Goal: Task Accomplishment & Management: Manage account settings

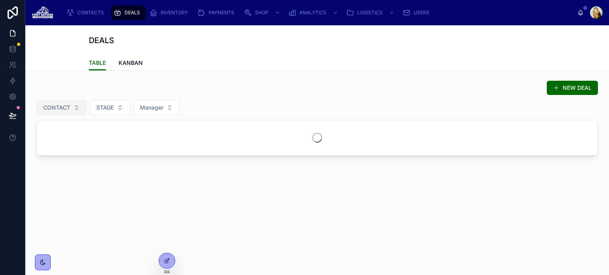
drag, startPoint x: 53, startPoint y: 80, endPoint x: 64, endPoint y: 106, distance: 27.8
click at [53, 80] on div "NEW DEAL" at bounding box center [316, 87] width 561 height 15
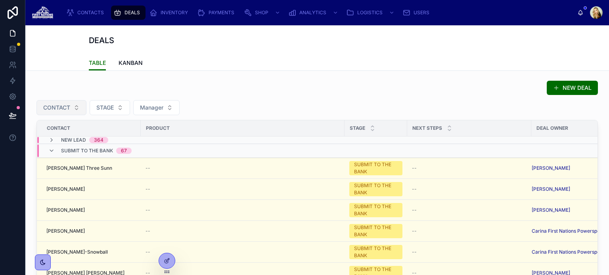
click at [64, 105] on span "CONTACT" at bounding box center [56, 108] width 27 height 8
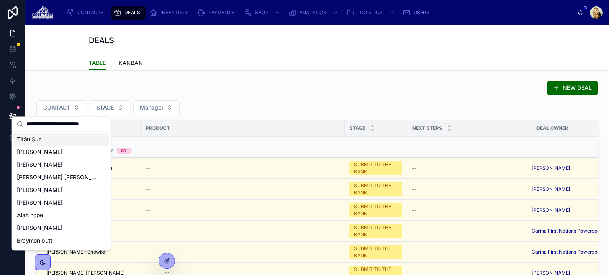
scroll to position [0, 4]
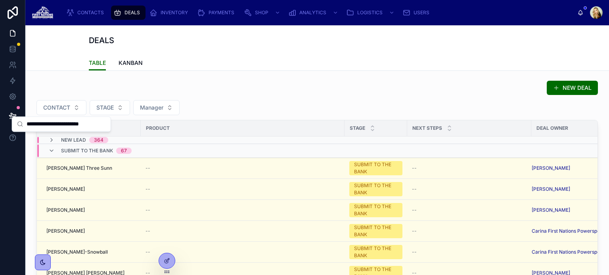
drag, startPoint x: 86, startPoint y: 124, endPoint x: 123, endPoint y: 124, distance: 37.2
click at [123, 124] on div "CONTACTS DEALS INVENTORY PAYMENTS SHOP ANALYTICS LOGISTICS USERS [PERSON_NAME] …" at bounding box center [316, 137] width 583 height 275
type input "**********"
click at [68, 142] on div "[PERSON_NAME]" at bounding box center [61, 139] width 95 height 13
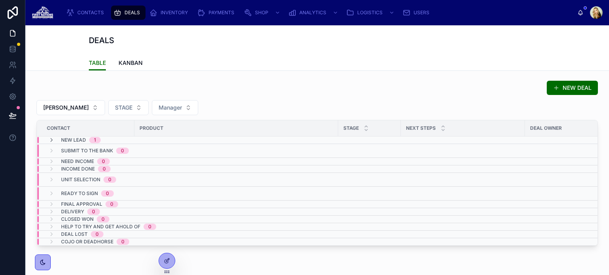
click at [62, 141] on span "NEW LEAD" at bounding box center [73, 140] width 25 height 6
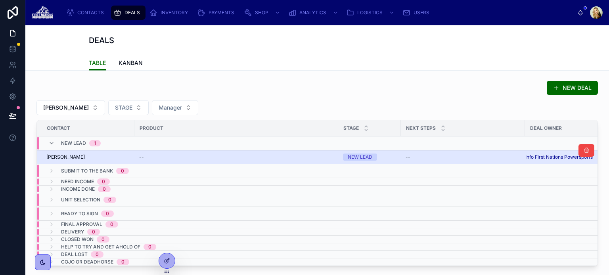
click at [406, 155] on span "--" at bounding box center [407, 157] width 5 height 6
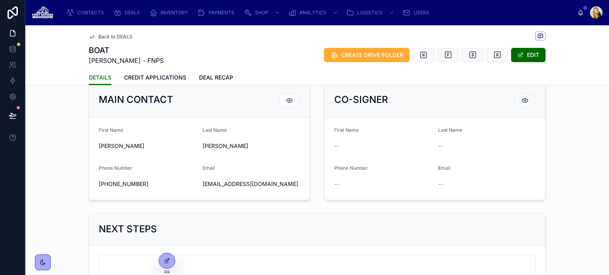
scroll to position [156, 0]
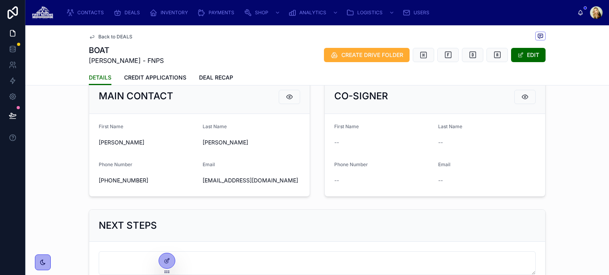
click at [218, 185] on span "[EMAIL_ADDRESS][DOMAIN_NAME]" at bounding box center [250, 181] width 97 height 8
click at [220, 185] on span "[EMAIL_ADDRESS][DOMAIN_NAME]" at bounding box center [250, 181] width 97 height 8
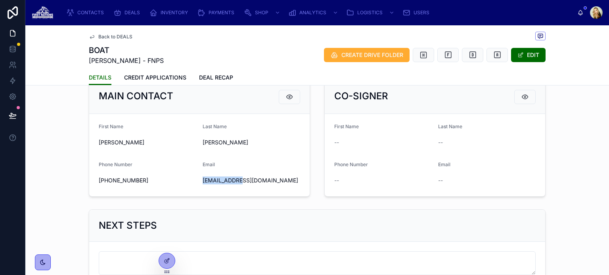
click at [220, 185] on span "[EMAIL_ADDRESS][DOMAIN_NAME]" at bounding box center [250, 181] width 97 height 8
click at [180, 77] on span "CREDIT APPLICATIONS" at bounding box center [155, 78] width 62 height 8
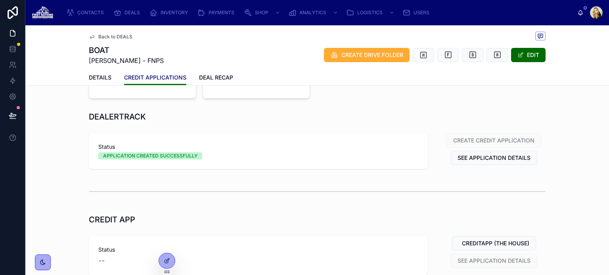
scroll to position [120, 0]
click at [469, 156] on span "SEE APPLICATION DETAILS" at bounding box center [493, 159] width 73 height 8
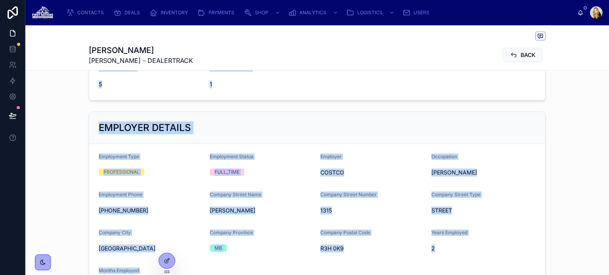
scroll to position [553, 0]
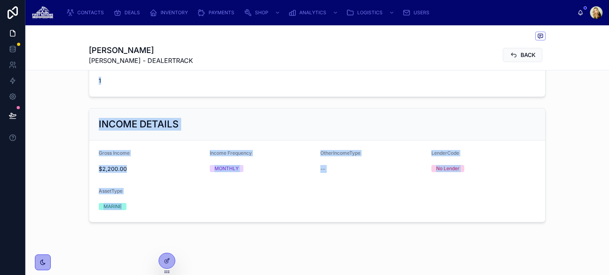
drag, startPoint x: 97, startPoint y: 143, endPoint x: 489, endPoint y: 290, distance: 418.3
click at [489, 275] on html "CONTACTS DEALS INVENTORY PAYMENTS SHOP ANALYTICS LOGISTICS USERS [PERSON_NAME] …" at bounding box center [304, 137] width 609 height 275
copy div "PERSONAL INFORMATION First Name [PERSON_NAME] Last Name [PERSON_NAME] Date of B…"
click at [313, 152] on form "Gross Income $2,200.00 Income Frequency MONTHLY OtherIncomeType -- LenderCode N…" at bounding box center [317, 182] width 456 height 82
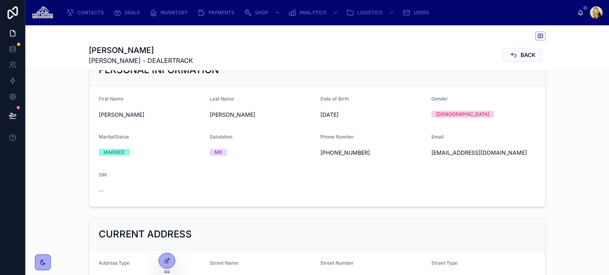
scroll to position [73, 0]
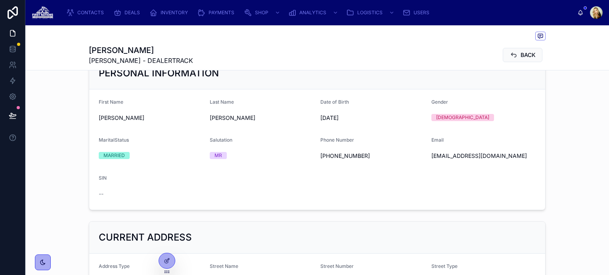
click at [450, 154] on span "[EMAIL_ADDRESS][DOMAIN_NAME]" at bounding box center [483, 156] width 105 height 8
copy span "[EMAIL_ADDRESS][DOMAIN_NAME]"
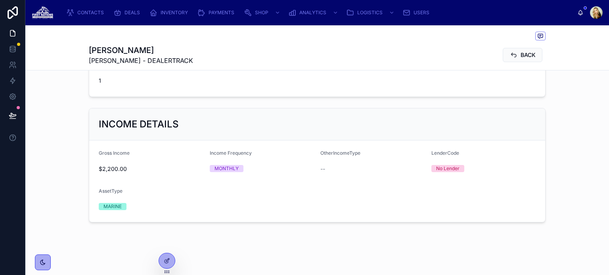
scroll to position [0, 0]
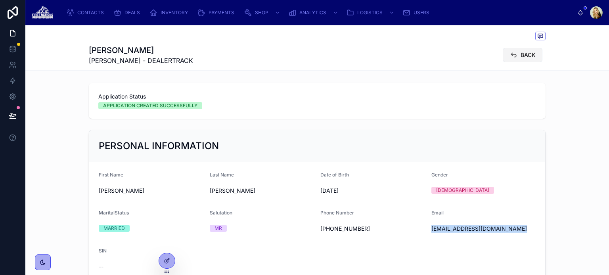
click at [523, 60] on button "BACK" at bounding box center [522, 55] width 40 height 14
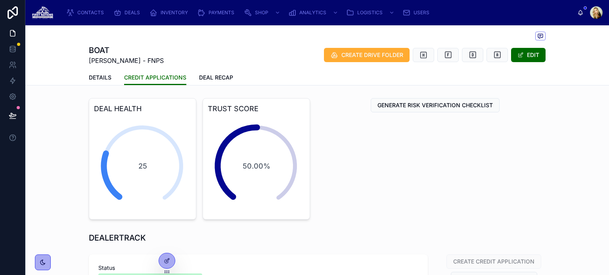
click at [521, 188] on div "GENERATE RISK VERIFICATION CHECKLIST" at bounding box center [434, 159] width 231 height 128
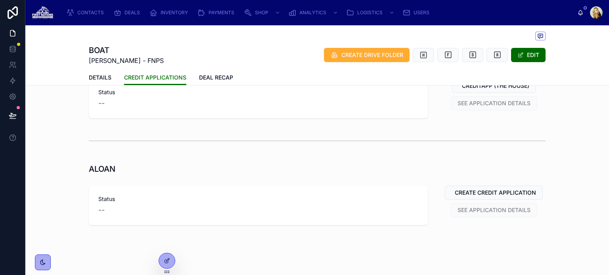
scroll to position [282, 0]
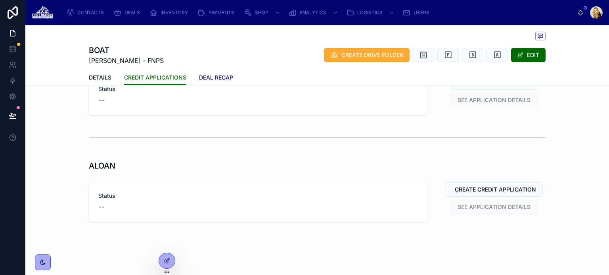
click at [208, 79] on span "DEAL RECAP" at bounding box center [216, 78] width 34 height 8
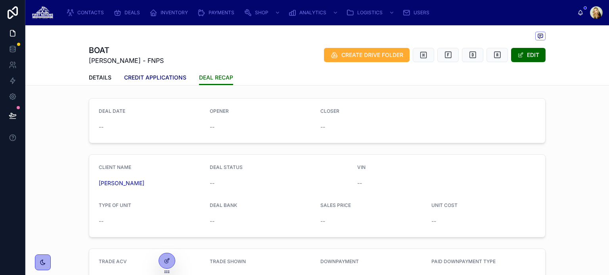
click at [176, 78] on span "CREDIT APPLICATIONS" at bounding box center [155, 78] width 62 height 8
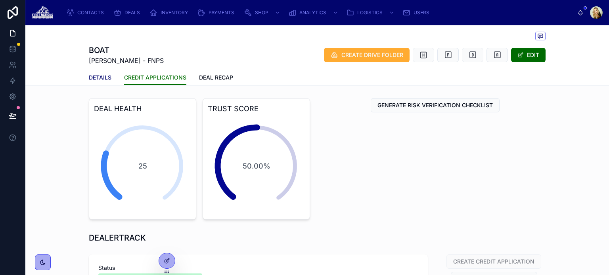
click at [104, 74] on span "DETAILS" at bounding box center [100, 78] width 23 height 8
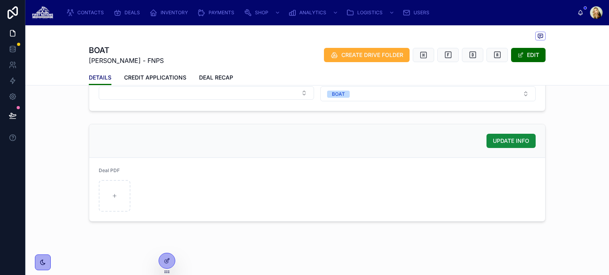
scroll to position [419, 0]
click at [153, 80] on span "CREDIT APPLICATIONS" at bounding box center [155, 78] width 62 height 8
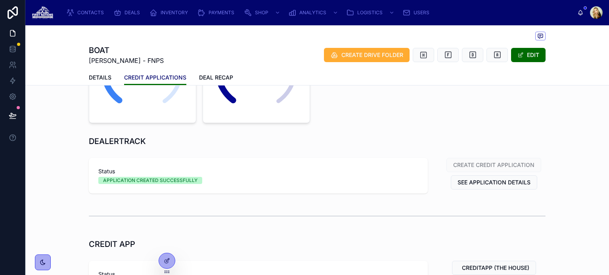
scroll to position [96, 0]
click at [479, 183] on span "SEE APPLICATION DETAILS" at bounding box center [493, 183] width 73 height 8
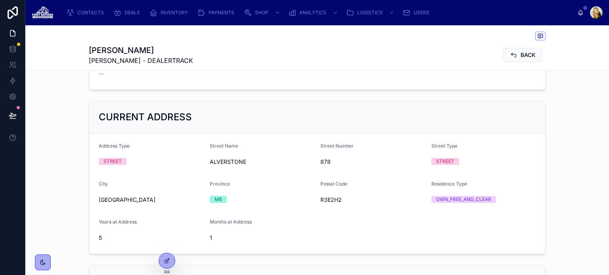
scroll to position [195, 0]
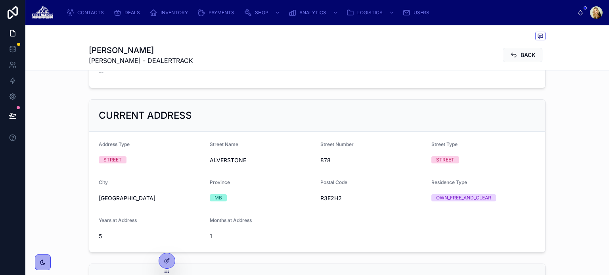
click at [110, 196] on span "[GEOGRAPHIC_DATA]" at bounding box center [151, 199] width 105 height 8
copy span "[GEOGRAPHIC_DATA]"
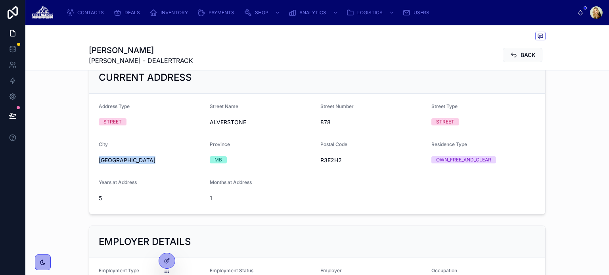
scroll to position [217, 0]
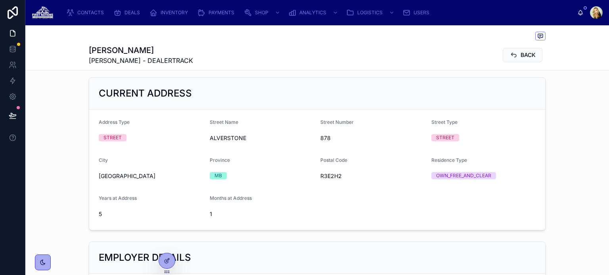
click at [364, 207] on form "Address [GEOGRAPHIC_DATA] Name [GEOGRAPHIC_DATA] Number [GEOGRAPHIC_DATA] Type …" at bounding box center [317, 170] width 456 height 120
click at [376, 201] on form "Address [GEOGRAPHIC_DATA] Name [GEOGRAPHIC_DATA] Number [GEOGRAPHIC_DATA] Type …" at bounding box center [317, 170] width 456 height 120
click at [233, 196] on span "Months at Address" at bounding box center [231, 198] width 42 height 6
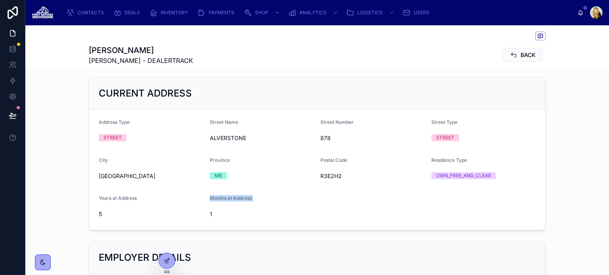
click at [233, 196] on span "Months at Address" at bounding box center [231, 198] width 42 height 6
click at [341, 222] on form "Address [GEOGRAPHIC_DATA] Name [GEOGRAPHIC_DATA] Number [GEOGRAPHIC_DATA] Type …" at bounding box center [317, 170] width 456 height 120
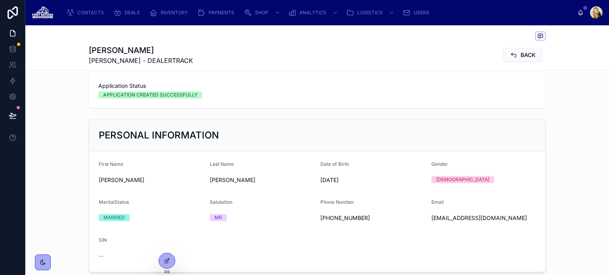
scroll to position [0, 0]
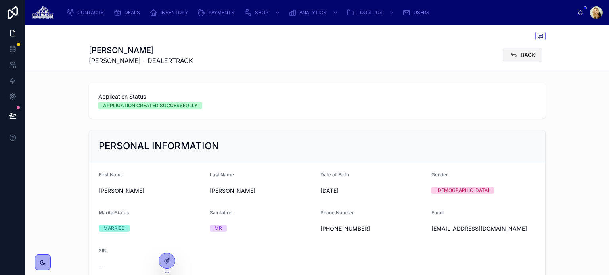
click at [520, 49] on button "BACK" at bounding box center [522, 55] width 40 height 14
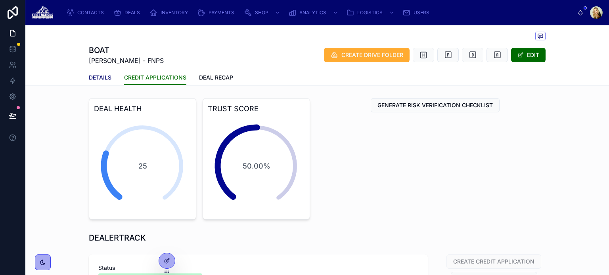
click at [103, 81] on span "DETAILS" at bounding box center [100, 78] width 23 height 8
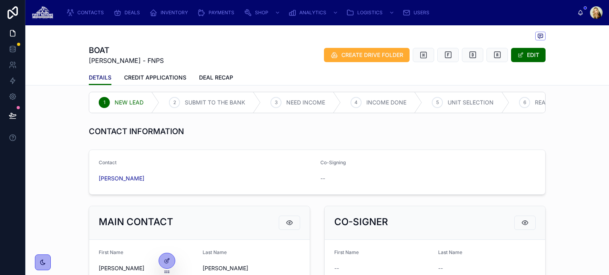
scroll to position [29, 0]
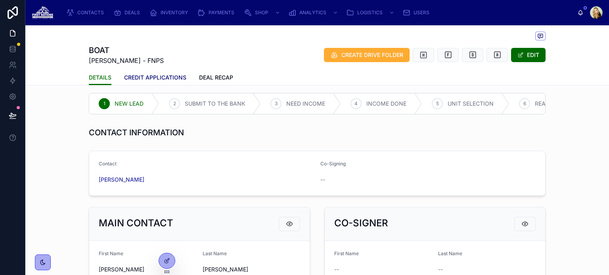
click at [144, 74] on span "CREDIT APPLICATIONS" at bounding box center [155, 78] width 62 height 8
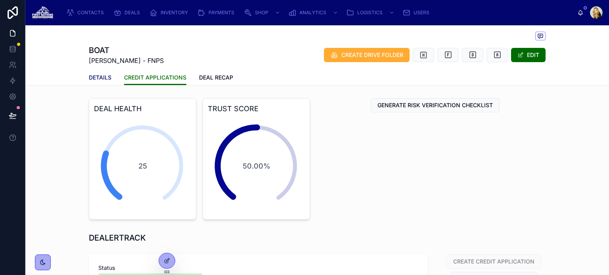
click at [97, 80] on span "DETAILS" at bounding box center [100, 78] width 23 height 8
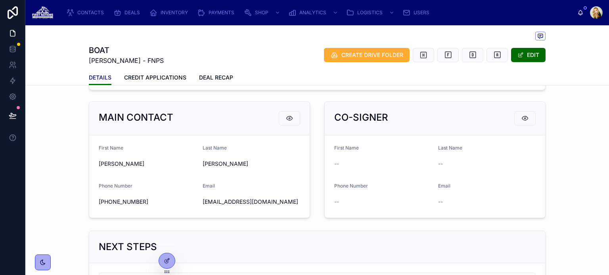
scroll to position [132, 0]
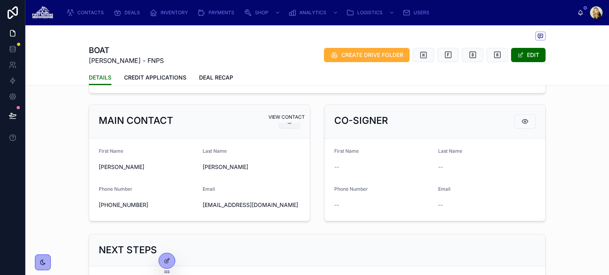
click at [281, 126] on button at bounding box center [289, 122] width 21 height 14
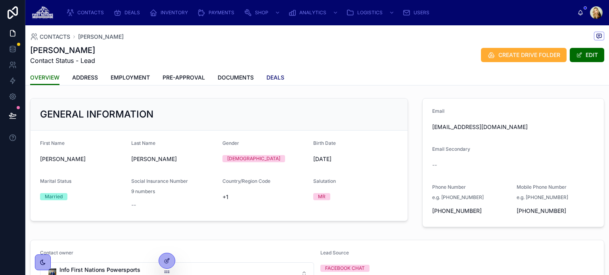
click at [274, 76] on span "DEALS" at bounding box center [275, 78] width 18 height 8
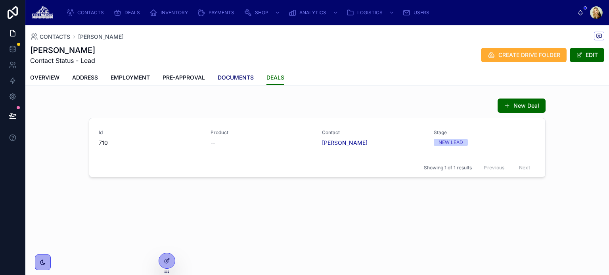
click at [244, 76] on span "DOCUMENTS" at bounding box center [236, 78] width 36 height 8
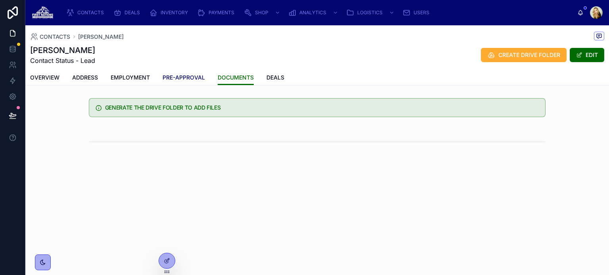
click at [198, 78] on span "PRE-APPROVAL" at bounding box center [183, 78] width 42 height 8
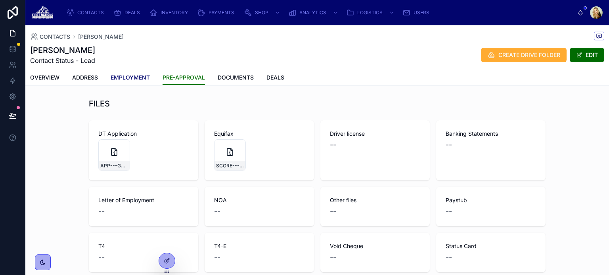
click at [138, 81] on span "EMPLOYMENT" at bounding box center [130, 78] width 39 height 8
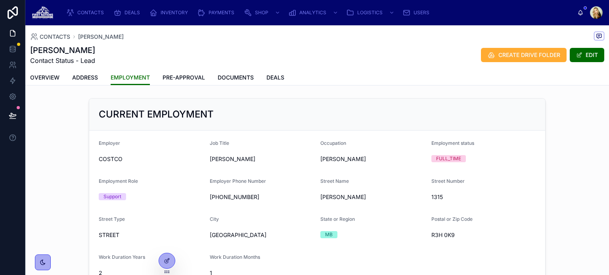
click at [390, 61] on div "[PERSON_NAME] Contact Status - Lead CREATE DRIVE FOLDER EDIT" at bounding box center [317, 55] width 574 height 21
click at [189, 76] on span "PRE-APPROVAL" at bounding box center [183, 78] width 42 height 8
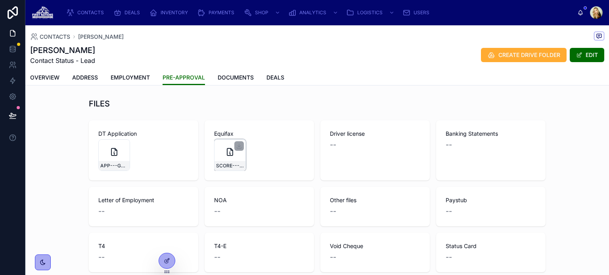
click at [231, 149] on icon at bounding box center [232, 150] width 2 height 2
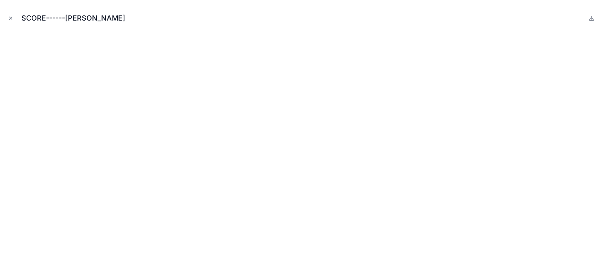
drag, startPoint x: 606, startPoint y: 127, endPoint x: 608, endPoint y: 141, distance: 14.8
click at [608, 141] on div "SCORE------[PERSON_NAME]" at bounding box center [304, 137] width 609 height 275
